Goal: Check status: Check status

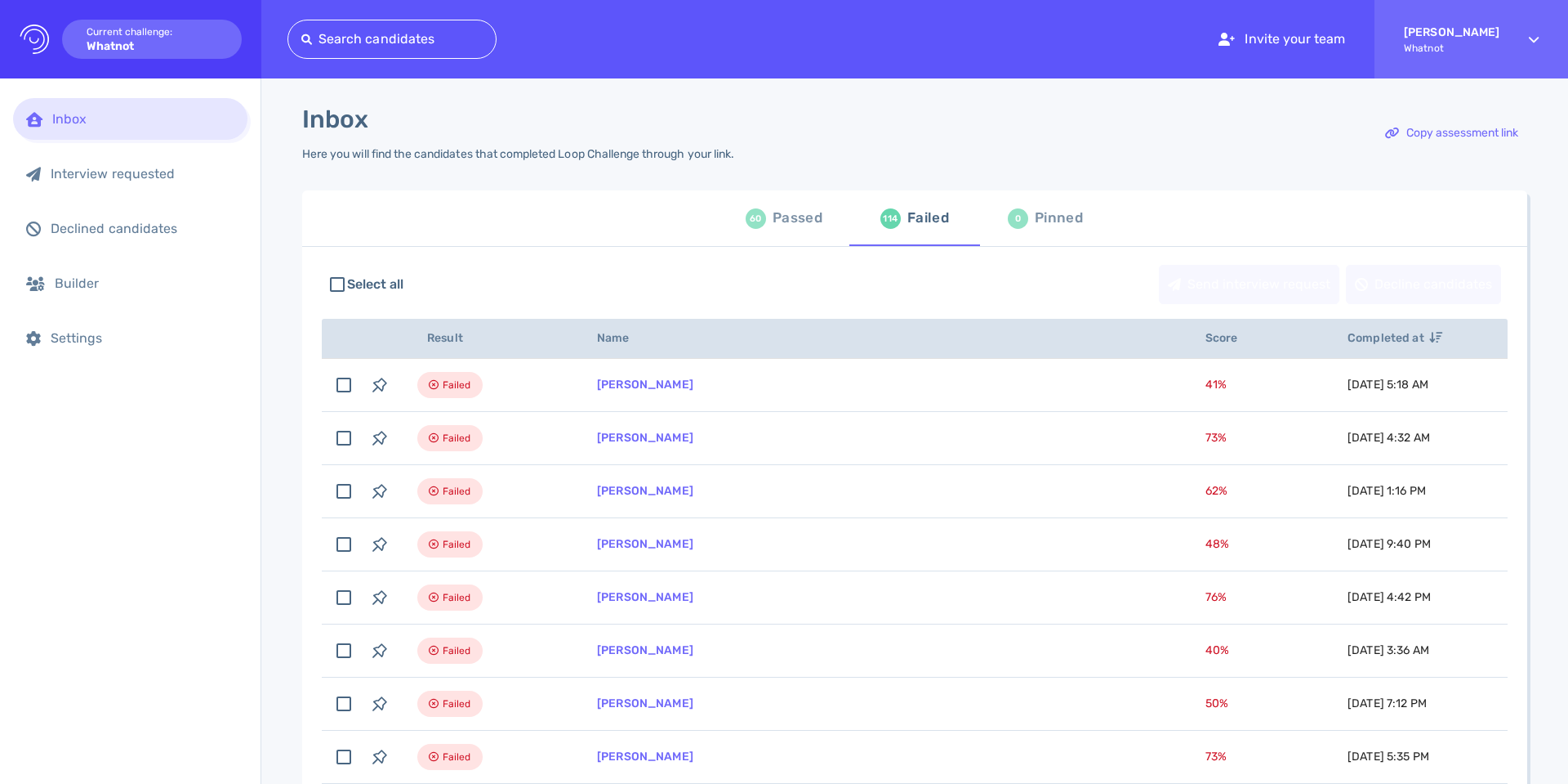
click at [737, 225] on span "60 Passed" at bounding box center [784, 217] width 111 height 46
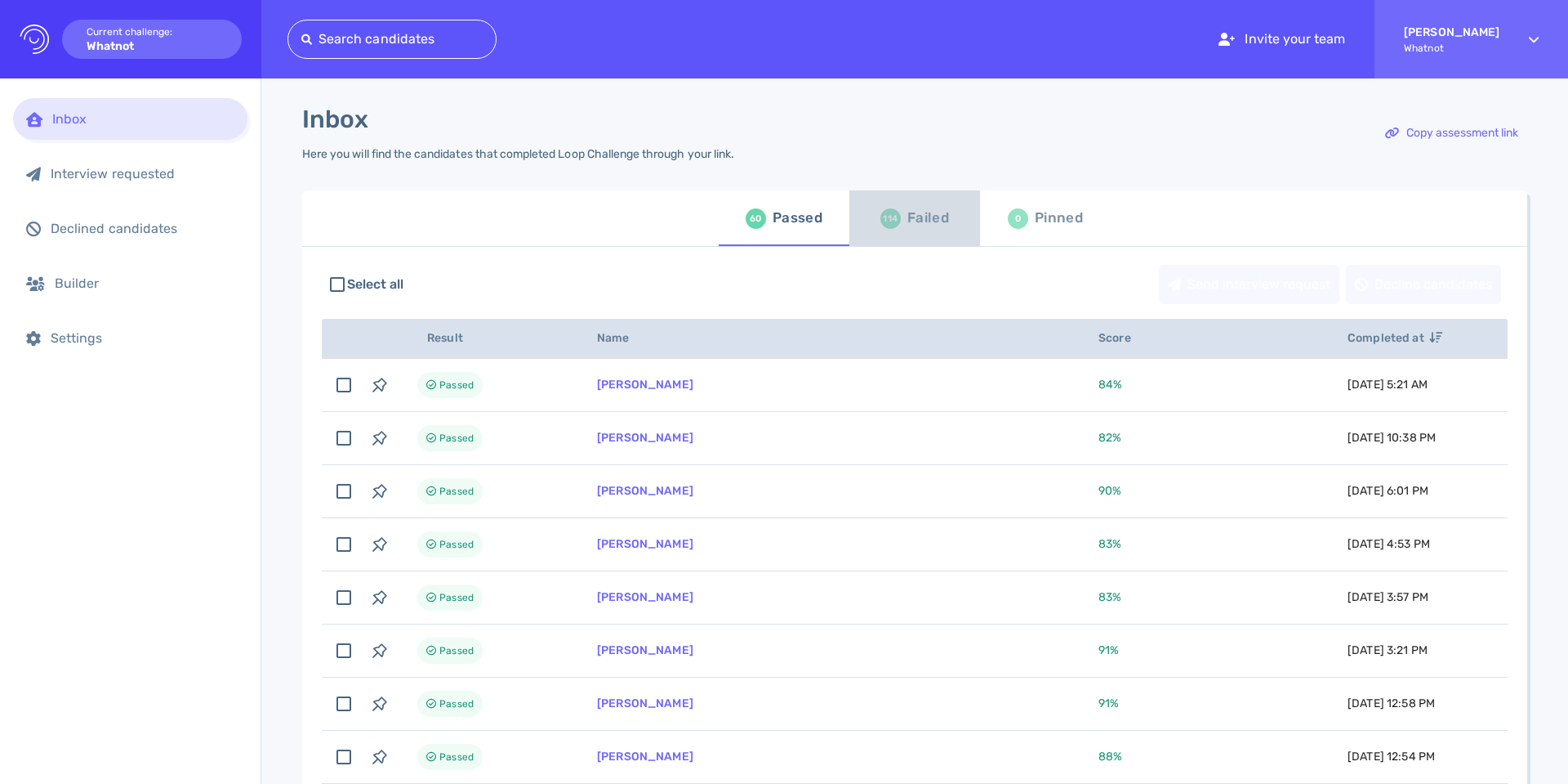
click at [862, 228] on span "114 Failed" at bounding box center [914, 217] width 111 height 46
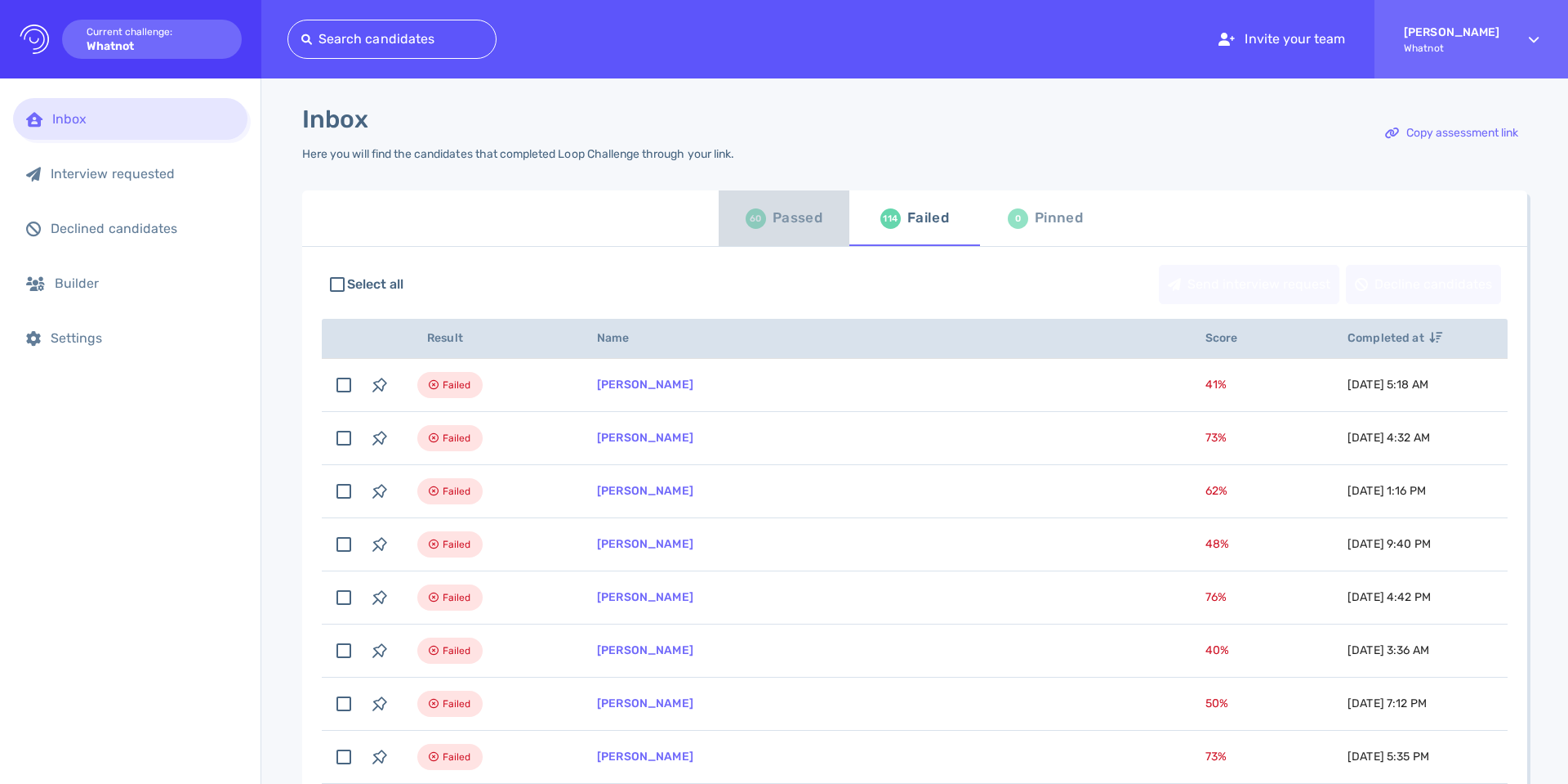
click at [810, 223] on div "Passed" at bounding box center [797, 218] width 50 height 24
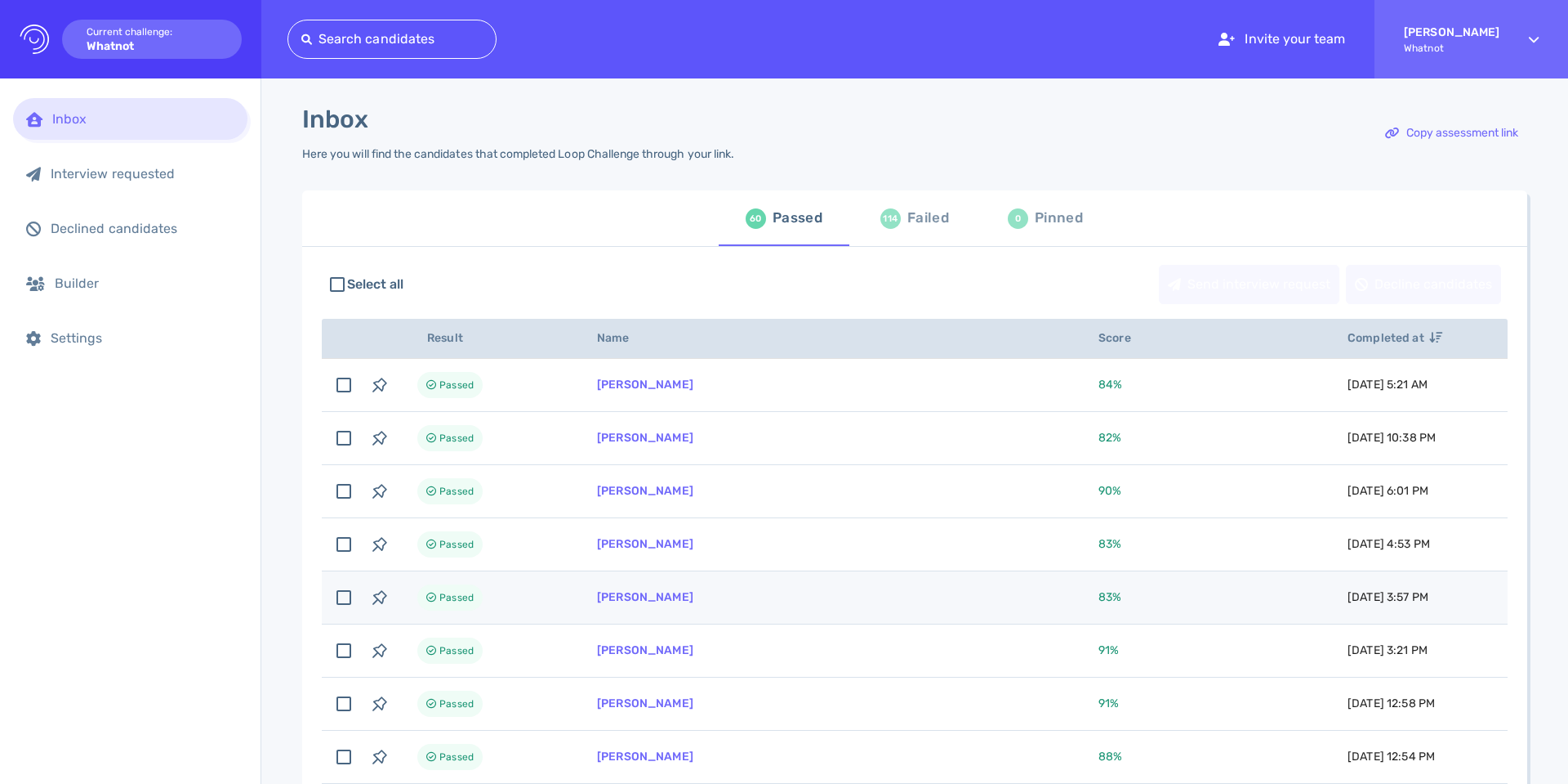
click at [663, 605] on td "[PERSON_NAME]" at bounding box center [828, 597] width 501 height 53
checkbox input "true"
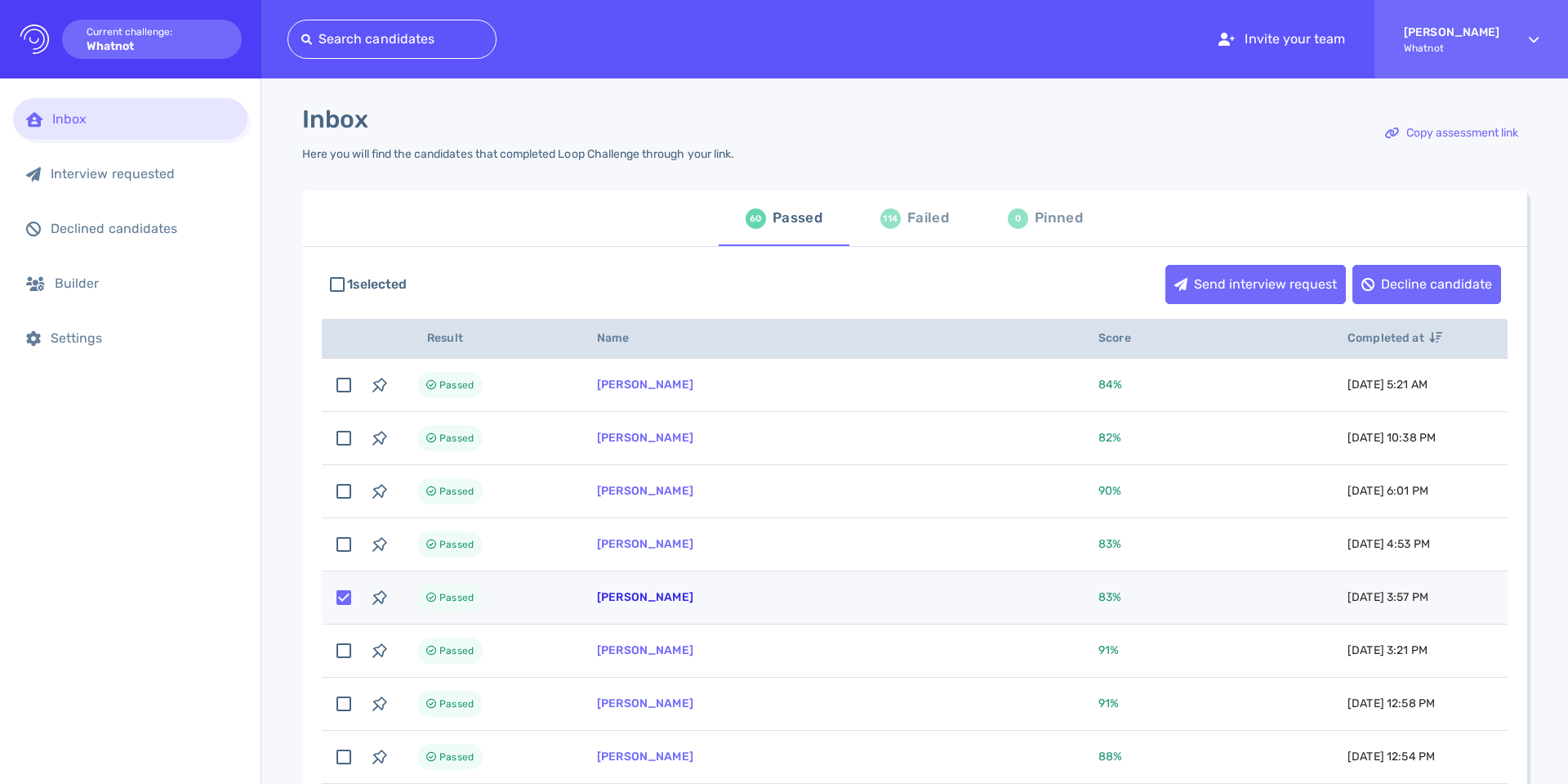
click at [664, 598] on link "[PERSON_NAME]" at bounding box center [645, 596] width 97 height 14
